Goal: Transaction & Acquisition: Subscribe to service/newsletter

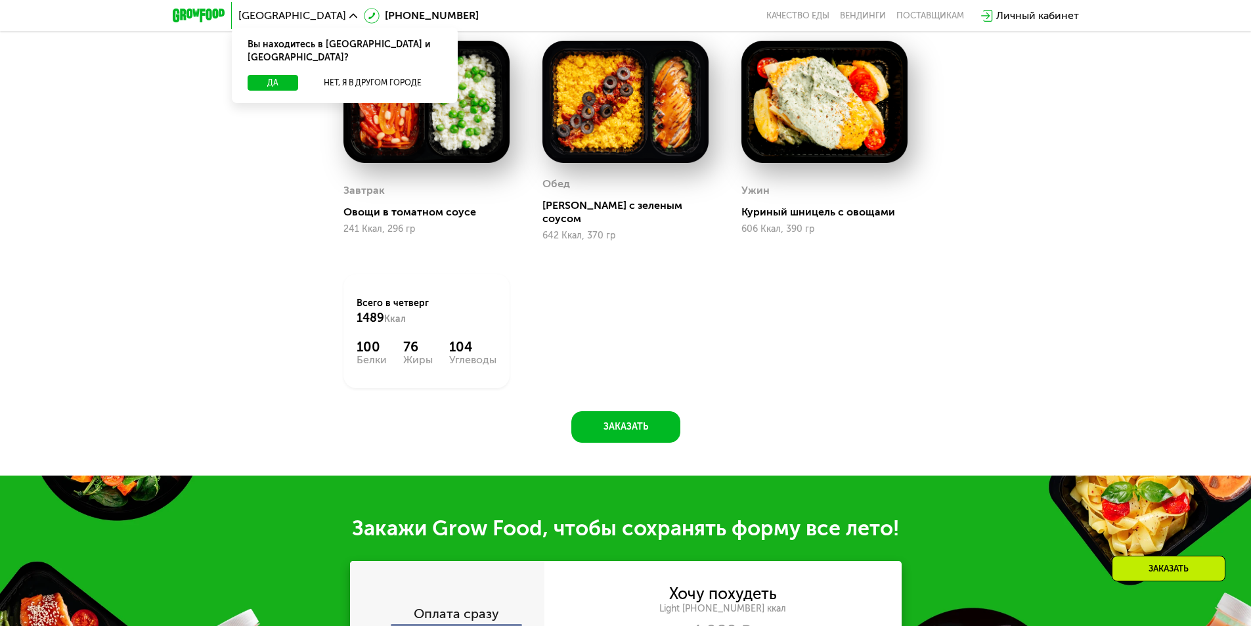
scroll to position [722, 0]
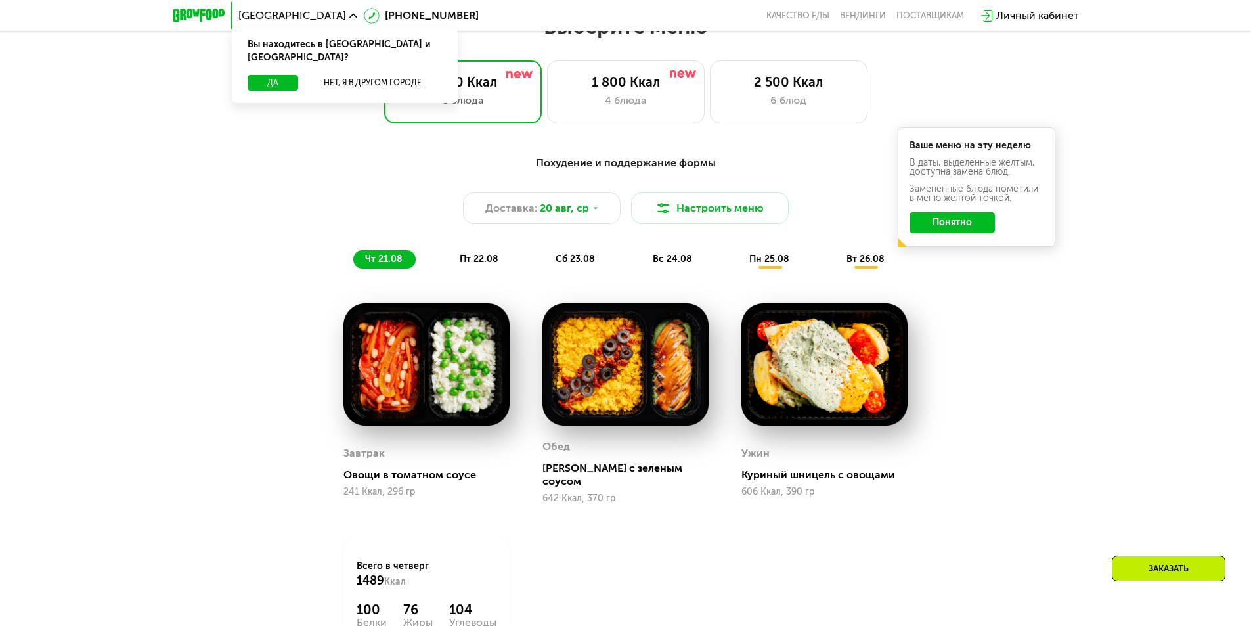
click at [923, 226] on button "Понятно" at bounding box center [951, 222] width 85 height 21
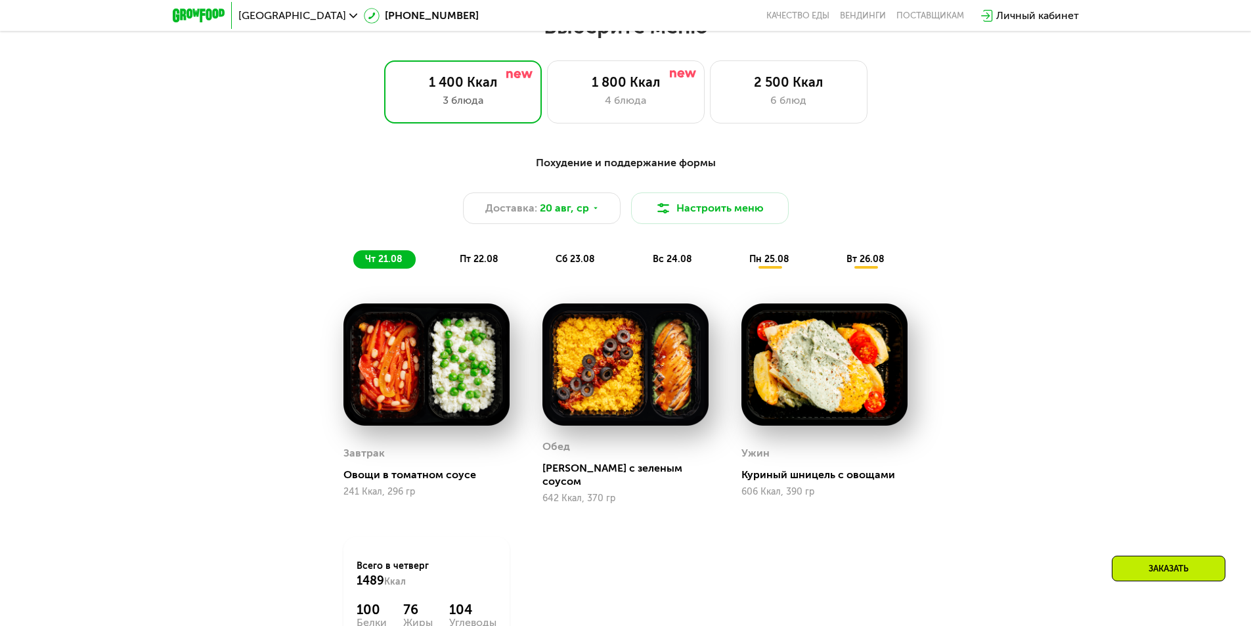
click at [544, 269] on div "пт 22.08" at bounding box center [576, 259] width 64 height 18
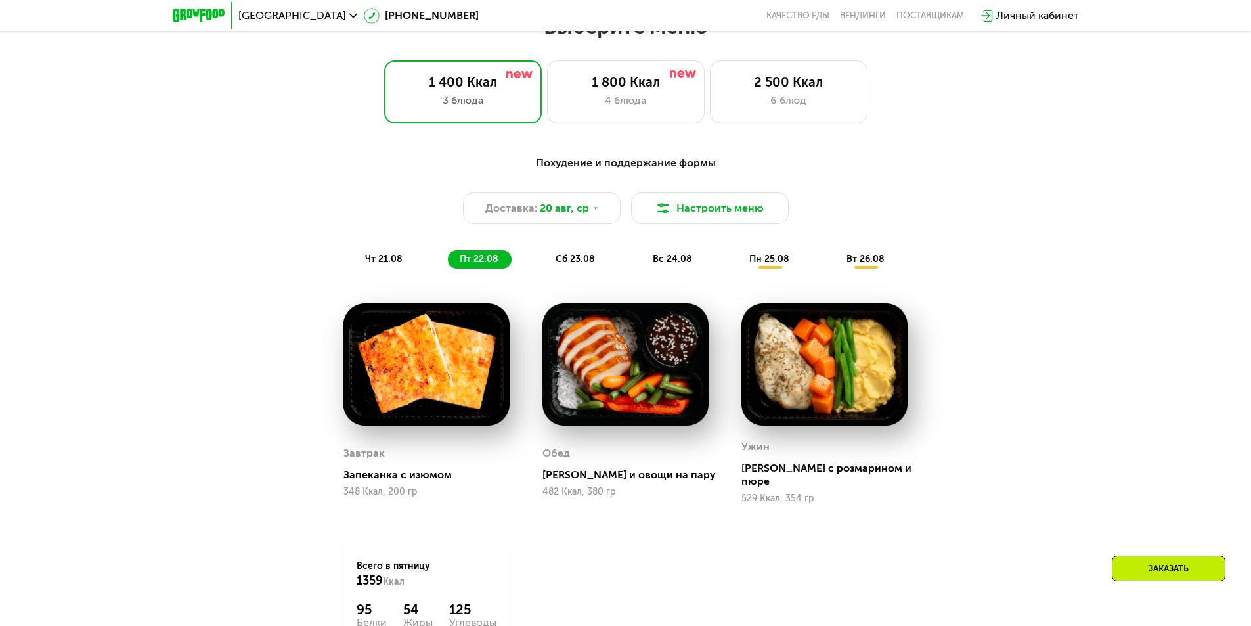
click at [573, 261] on span "сб 23.08" at bounding box center [575, 258] width 39 height 11
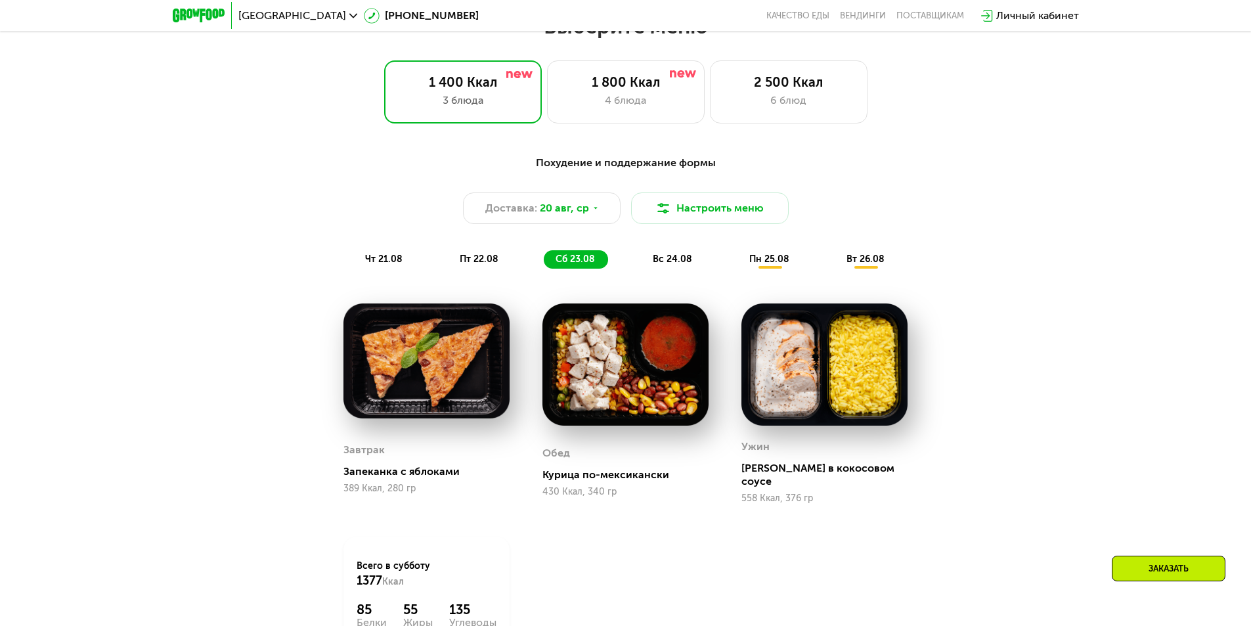
click at [667, 260] on span "вс 24.08" at bounding box center [672, 258] width 39 height 11
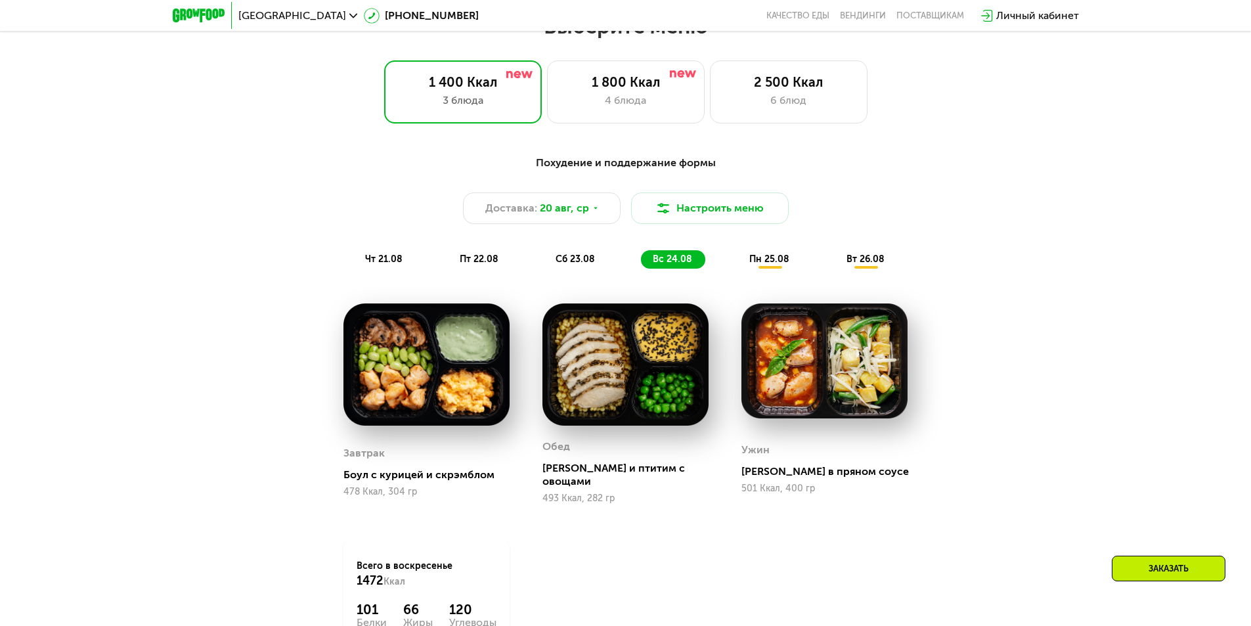
click at [785, 265] on span "пн 25.08" at bounding box center [769, 258] width 40 height 11
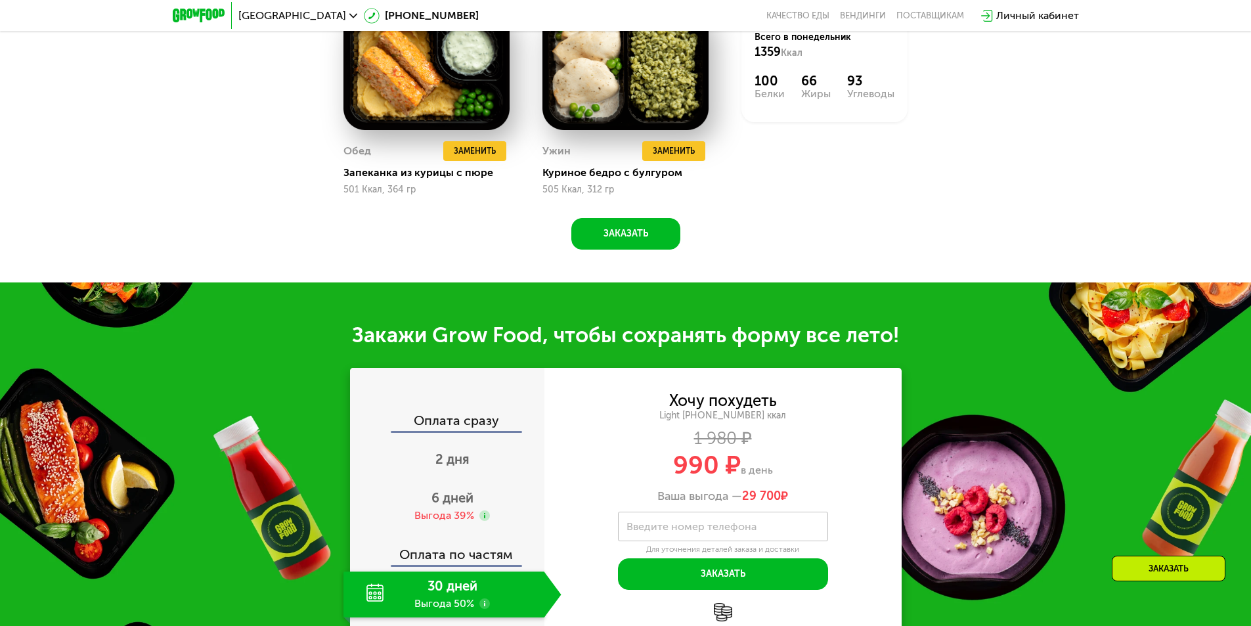
scroll to position [1445, 0]
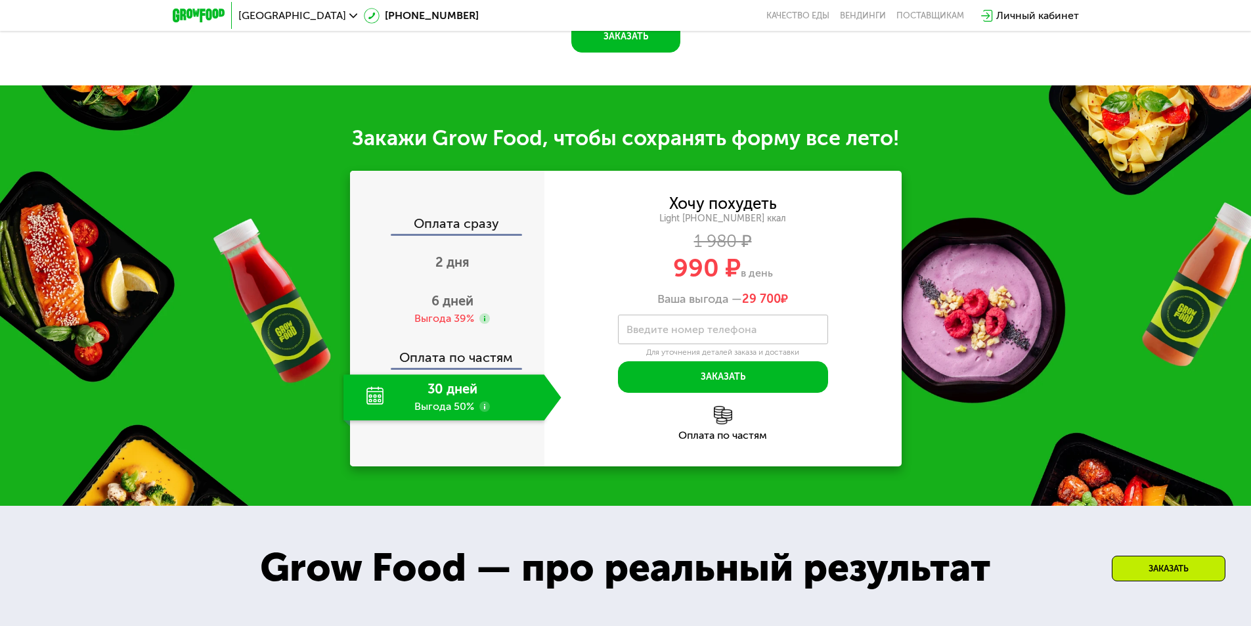
click at [496, 413] on div "30 дней Выгода 50%" at bounding box center [443, 397] width 201 height 46
click at [485, 375] on div "Оплата сразу 2 дня 6 дней Выгода 39% Оплата по частям 30 дней Выгода 50%" at bounding box center [447, 319] width 194 height 204
click at [468, 234] on div "Оплата сразу" at bounding box center [447, 225] width 193 height 17
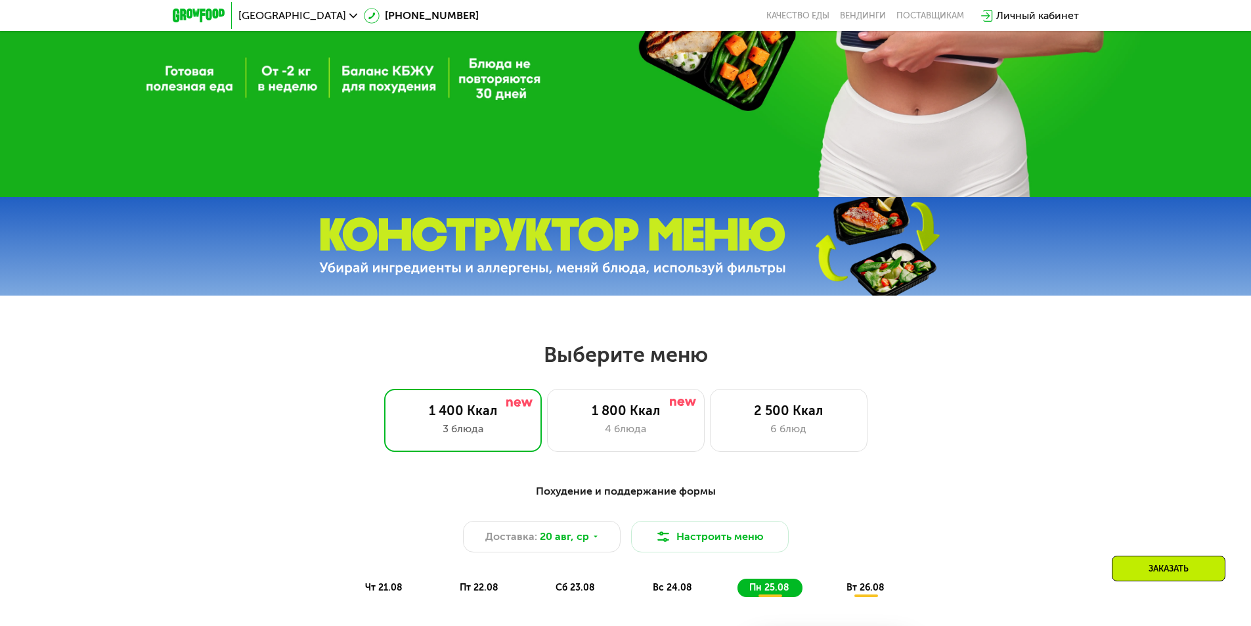
scroll to position [0, 0]
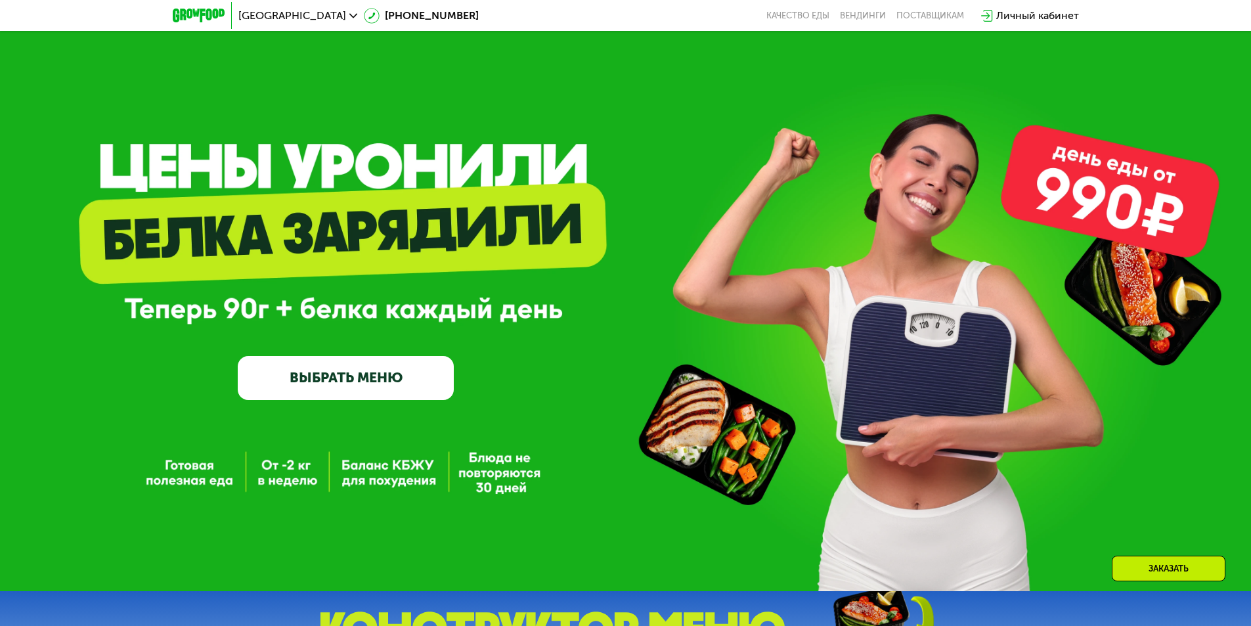
drag, startPoint x: 0, startPoint y: 402, endPoint x: 9, endPoint y: 307, distance: 94.9
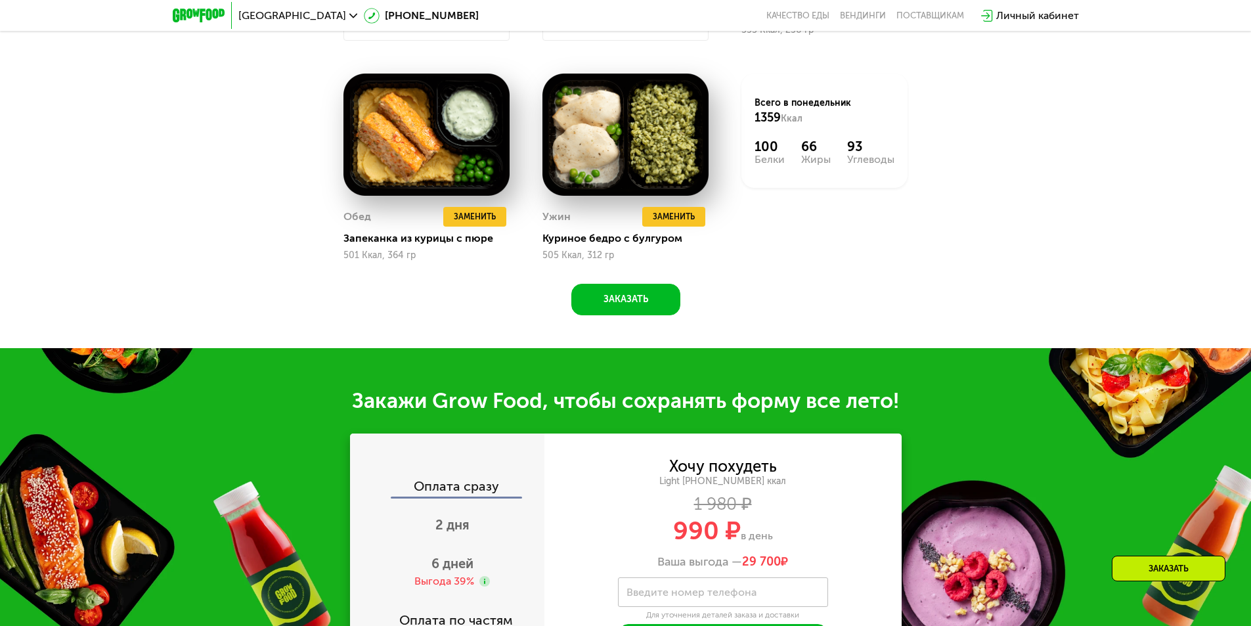
scroll to position [1379, 0]
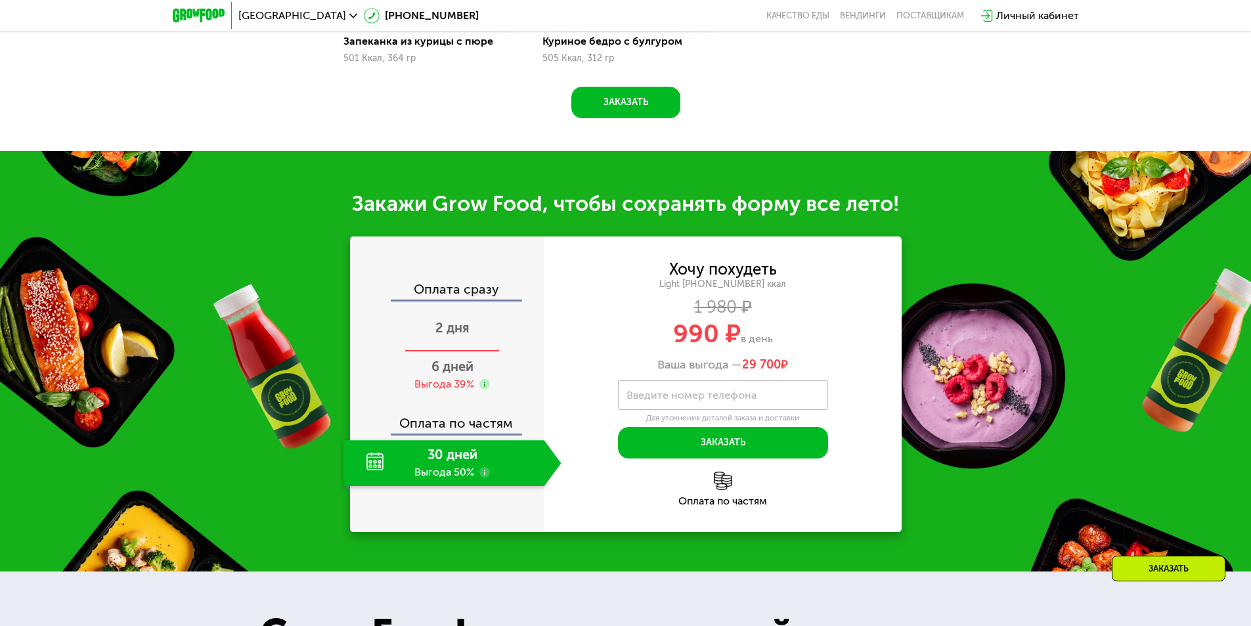
click at [448, 336] on span "2 дня" at bounding box center [452, 328] width 34 height 16
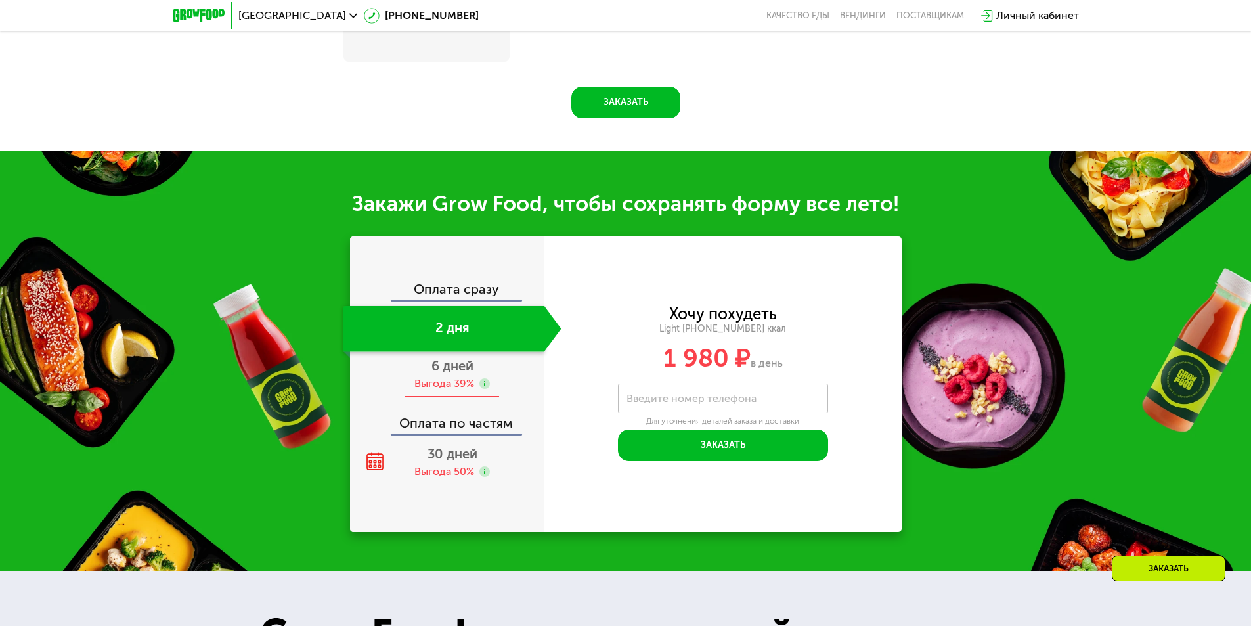
click at [460, 391] on div "Выгода 39%" at bounding box center [444, 383] width 60 height 14
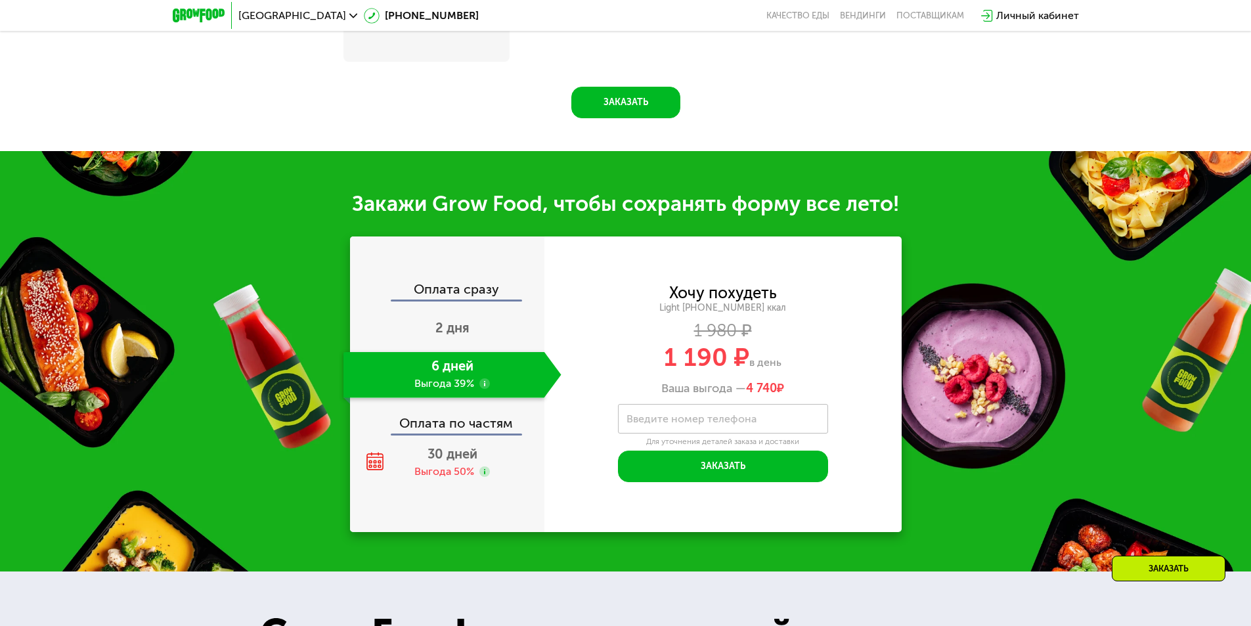
scroll to position [1296, 0]
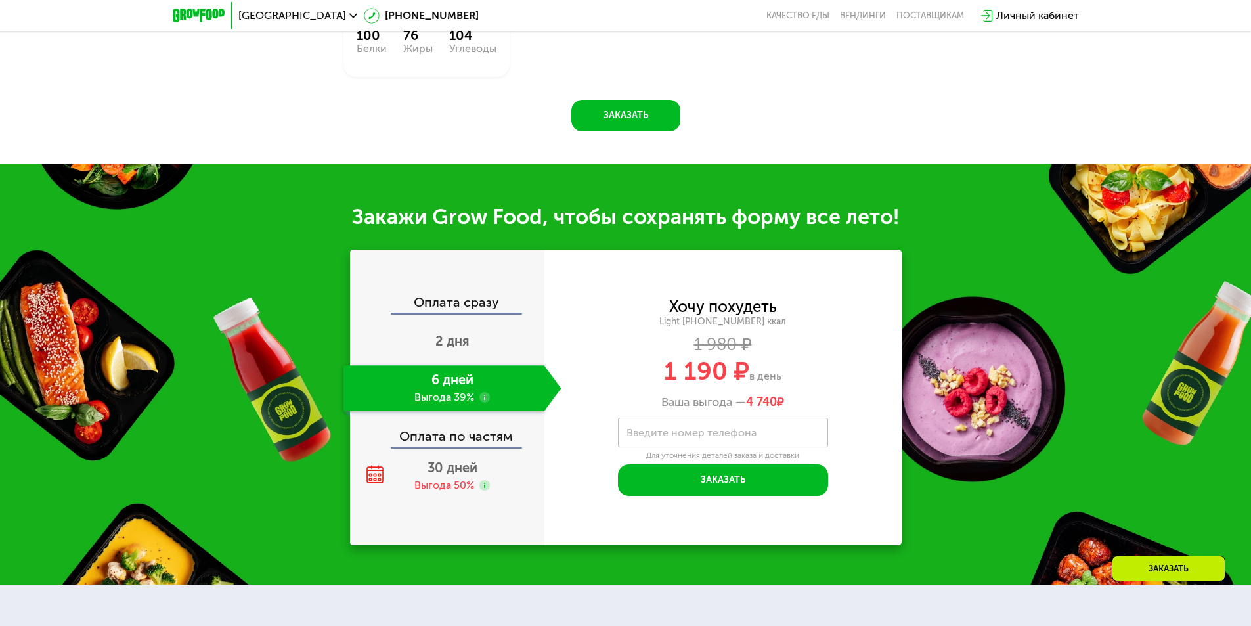
click at [480, 295] on div "Оплата сразу" at bounding box center [447, 303] width 193 height 17
click at [469, 460] on span "30 дней" at bounding box center [452, 468] width 50 height 16
